Goal: Navigation & Orientation: Understand site structure

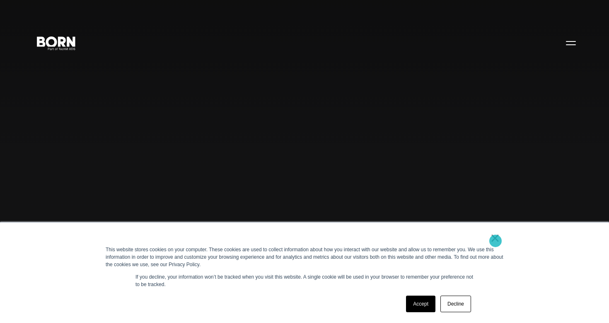
click at [495, 239] on link "×" at bounding box center [495, 237] width 10 height 7
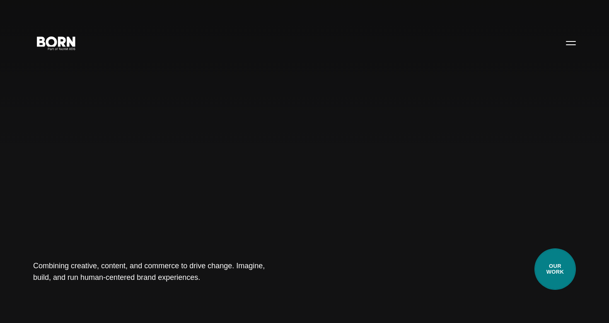
click at [539, 271] on link "Our Work" at bounding box center [554, 268] width 41 height 41
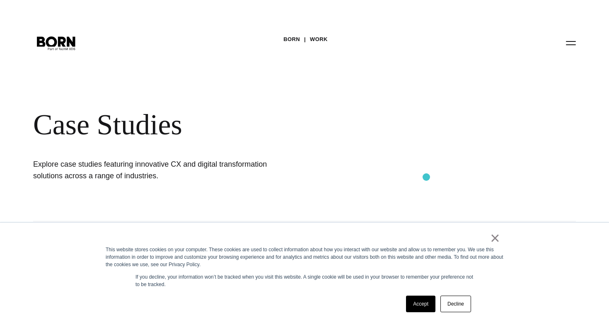
scroll to position [111, 0]
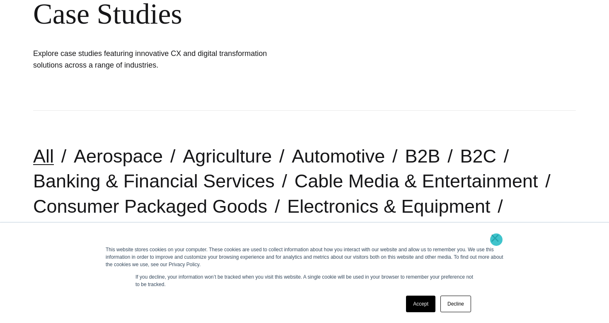
click at [496, 239] on link "×" at bounding box center [495, 237] width 10 height 7
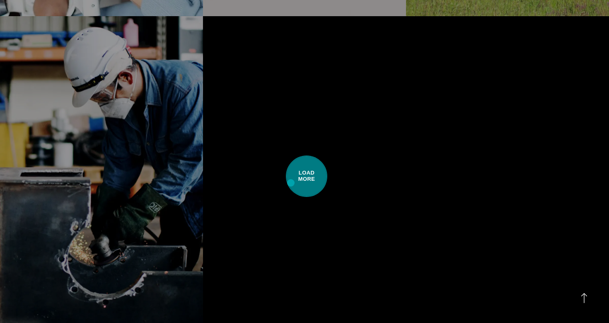
scroll to position [2081, 0]
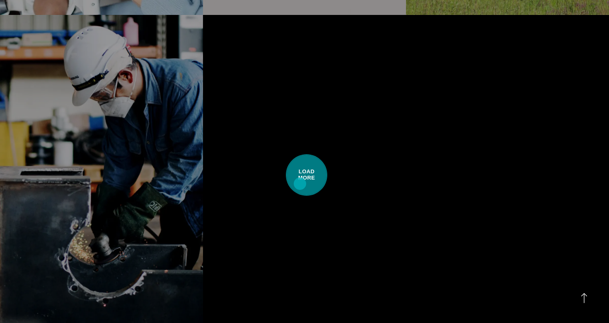
click at [300, 184] on span "Load More" at bounding box center [306, 174] width 41 height 41
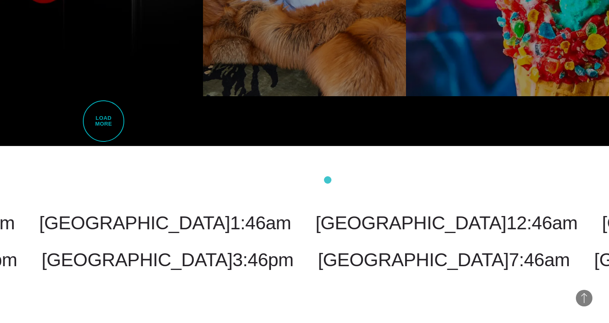
scroll to position [3679, 0]
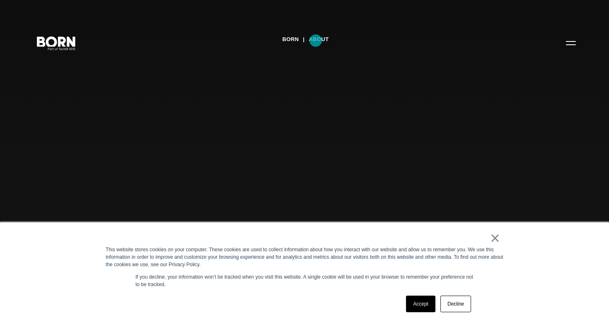
click at [316, 41] on link "About" at bounding box center [319, 39] width 20 height 12
click at [498, 240] on link "×" at bounding box center [495, 237] width 10 height 7
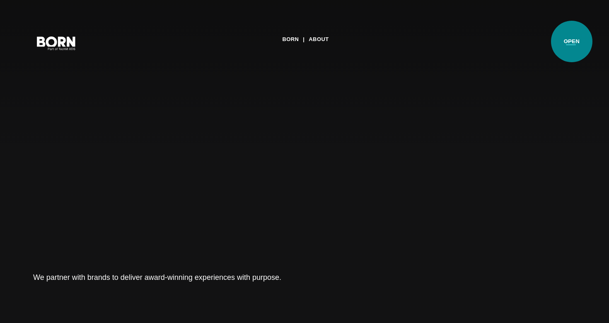
click at [572, 41] on button "Primary Menu" at bounding box center [571, 42] width 20 height 17
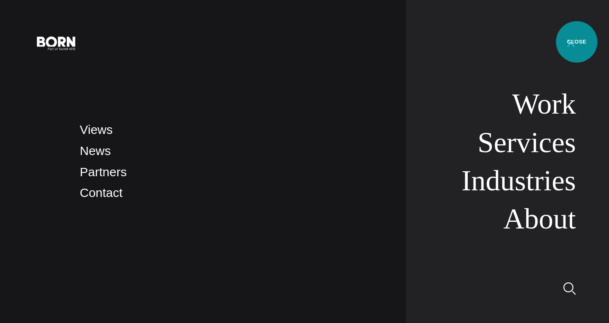
click at [576, 42] on button "Primary Menu" at bounding box center [571, 42] width 20 height 17
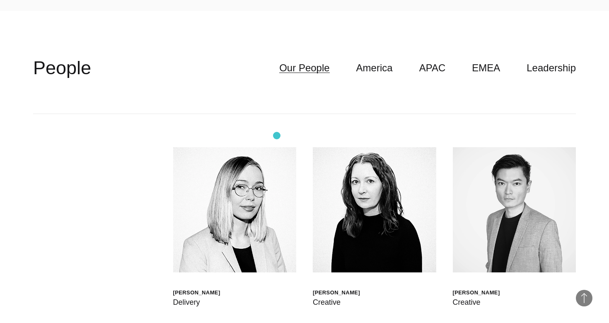
scroll to position [2220, 0]
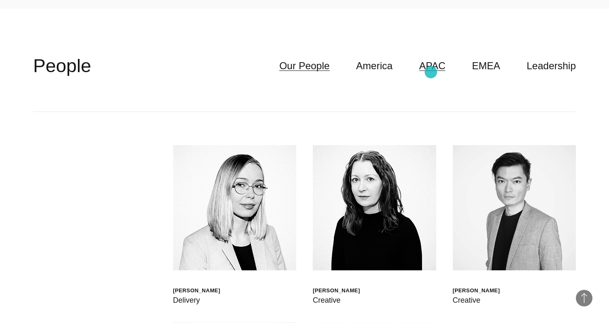
click at [431, 72] on link "APAC" at bounding box center [432, 66] width 27 height 16
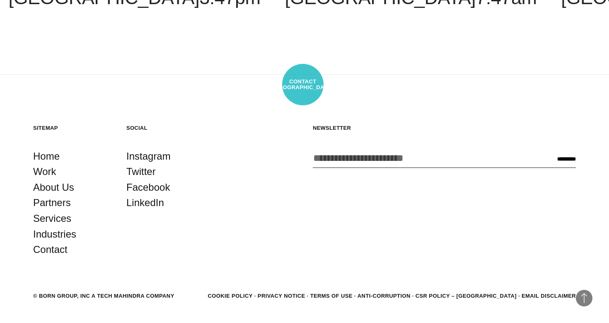
scroll to position [3248, 0]
